Goal: Task Accomplishment & Management: Complete application form

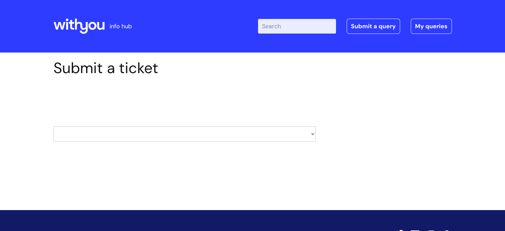
click at [158, 131] on select "HR / People IT and Support Clinical Drug Alerts Finance Accounts Data Support T…" at bounding box center [184, 133] width 262 height 15
select select "it_and_support"
click at [53, 126] on select "HR / People IT and Support Clinical Drug Alerts Finance Accounts Data Support T…" at bounding box center [184, 133] width 262 height 15
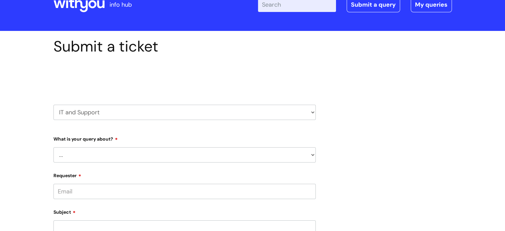
scroll to position [33, 0]
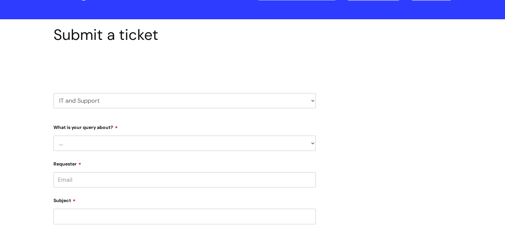
click at [124, 136] on select "... Mobile Phone Reset & MFA Accounts, Starters and Leavers IT Hardware issue I…" at bounding box center [184, 142] width 262 height 15
select select "IT Hardware issue"
click at [53, 135] on select "... Mobile Phone Reset & MFA Accounts, Starters and Leavers IT Hardware issue I…" at bounding box center [184, 142] width 262 height 15
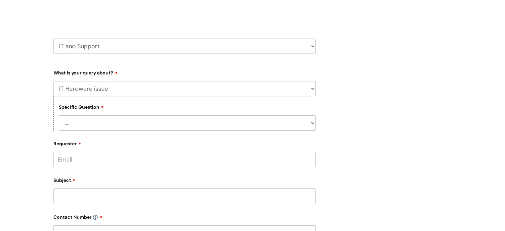
scroll to position [100, 0]
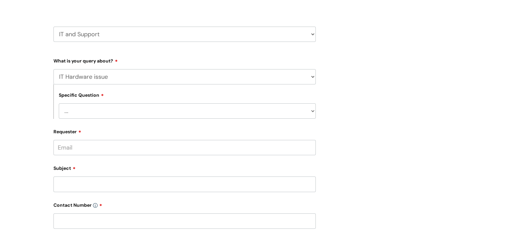
click at [84, 111] on select "... I need a new or replacement ... I’m waiting for new or replacement hardware…" at bounding box center [187, 110] width 257 height 15
click at [89, 111] on select "... I need a new or replacement ... I’m waiting for new or replacement hardware…" at bounding box center [187, 110] width 257 height 15
select select "Problem with Laptop or Chromebook"
click at [59, 103] on select "... I need a new or replacement ... I’m waiting for new or replacement hardware…" at bounding box center [187, 110] width 257 height 15
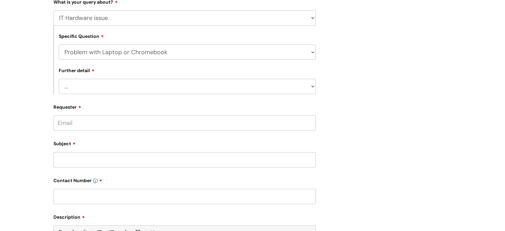
scroll to position [166, 0]
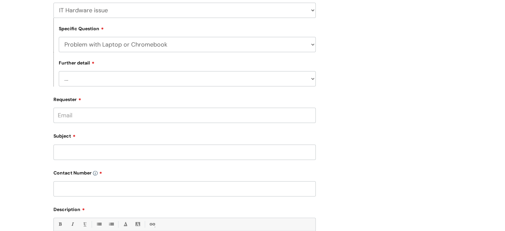
click at [82, 75] on select "... I’ve no sound / microphone I’ve got no internet or wifi I’ve got no camera …" at bounding box center [187, 78] width 257 height 15
click at [82, 76] on select "... I’ve no sound / microphone I’ve got no internet or wifi I’ve got no camera …" at bounding box center [187, 78] width 257 height 15
select select "I’ve no sound / microphone"
click at [59, 71] on select "... I’ve no sound / microphone I’ve got no internet or wifi I’ve got no camera …" at bounding box center [187, 78] width 257 height 15
click at [74, 116] on input "Requester" at bounding box center [184, 115] width 262 height 15
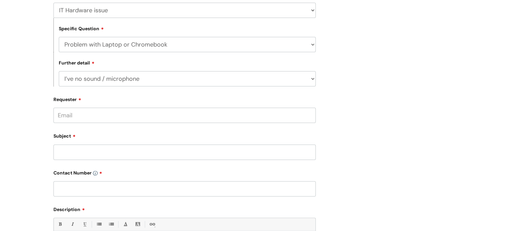
click at [98, 116] on input "Requester" at bounding box center [184, 115] width 262 height 15
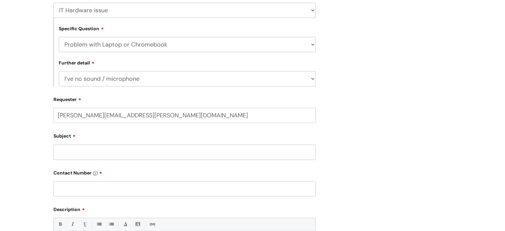
type input "patricia.viana@wearewithyou.org.uk"
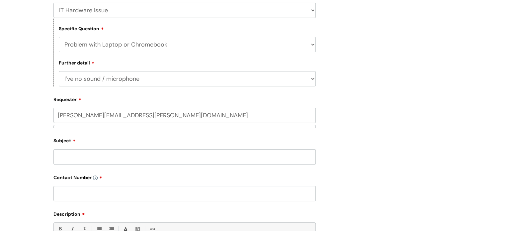
drag, startPoint x: 121, startPoint y: 147, endPoint x: 126, endPoint y: 153, distance: 8.0
click at [126, 153] on input "Subject" at bounding box center [184, 156] width 262 height 15
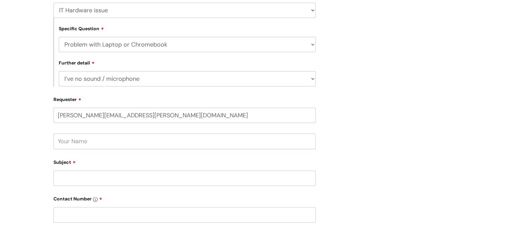
click at [74, 137] on input "text" at bounding box center [184, 140] width 262 height 15
click at [84, 142] on input "text" at bounding box center [184, 140] width 262 height 15
type input "Patricia Viana"
click at [89, 178] on input "Subject" at bounding box center [184, 177] width 262 height 15
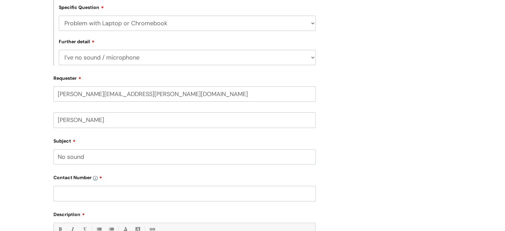
scroll to position [199, 0]
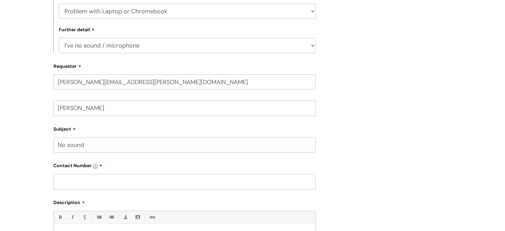
type input "No sound"
click at [107, 184] on input "text" at bounding box center [184, 181] width 262 height 15
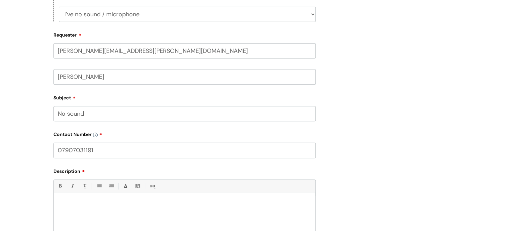
scroll to position [299, 0]
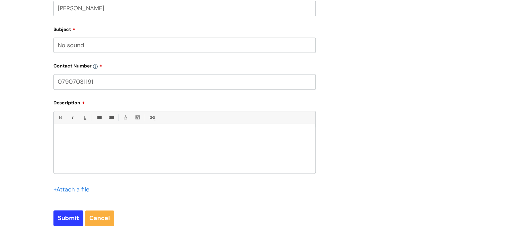
type input "07907031191"
click at [98, 151] on div at bounding box center [185, 150] width 262 height 46
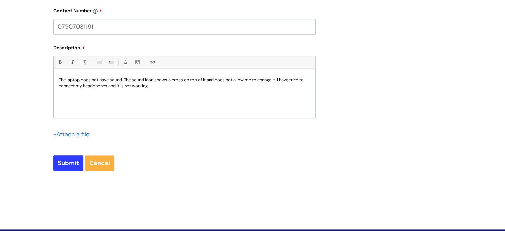
scroll to position [365, 0]
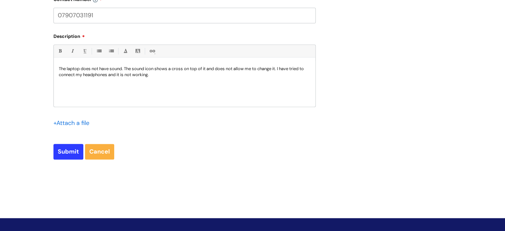
click at [76, 121] on input "file" at bounding box center [69, 123] width 33 height 8
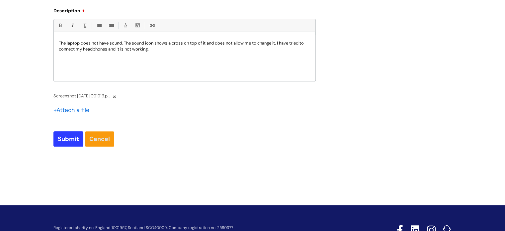
scroll to position [398, 0]
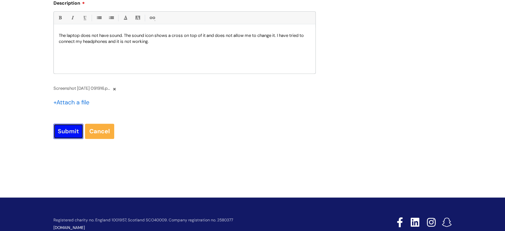
click at [66, 124] on input "Submit" at bounding box center [68, 131] width 30 height 15
type input "Please Wait..."
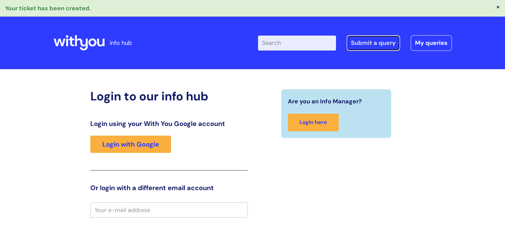
click at [370, 47] on link "Submit a query" at bounding box center [373, 42] width 53 height 15
